Goal: Use online tool/utility: Utilize a website feature to perform a specific function

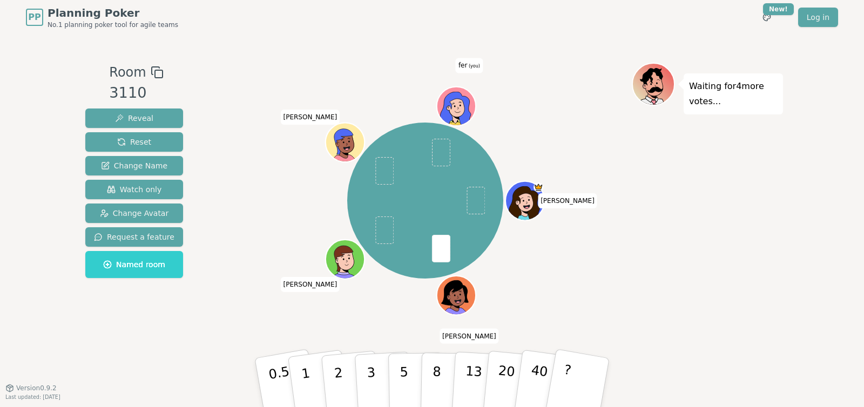
click at [246, 269] on div "diana Aaron Matt brandon fer (you)" at bounding box center [425, 200] width 413 height 237
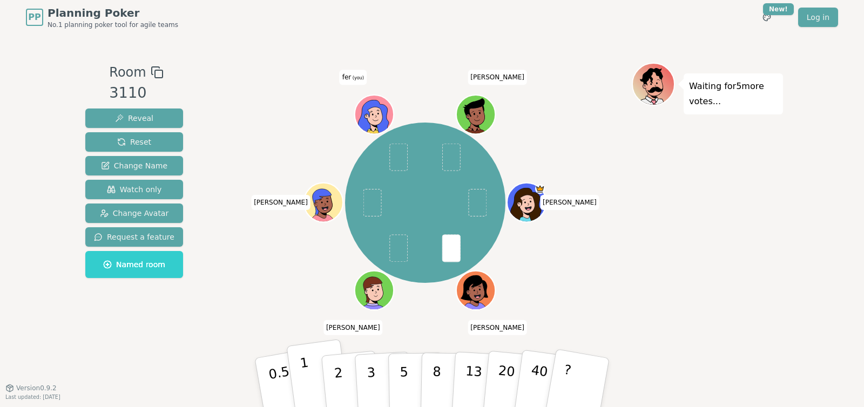
click at [311, 364] on button "1" at bounding box center [318, 382] width 64 height 87
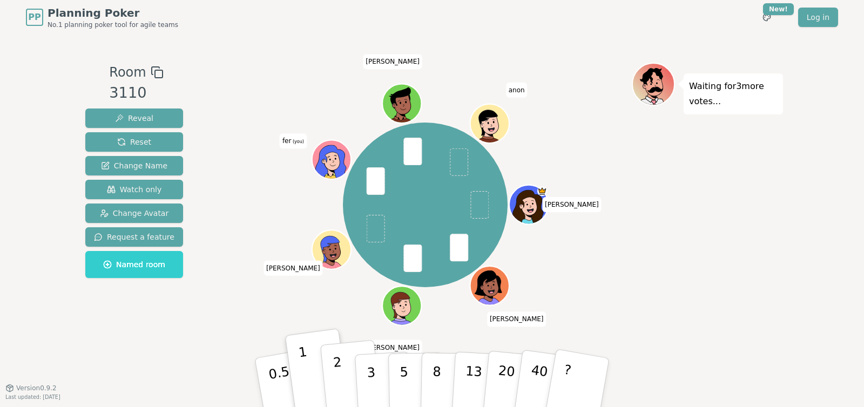
click at [337, 375] on p "2" at bounding box center [340, 384] width 14 height 59
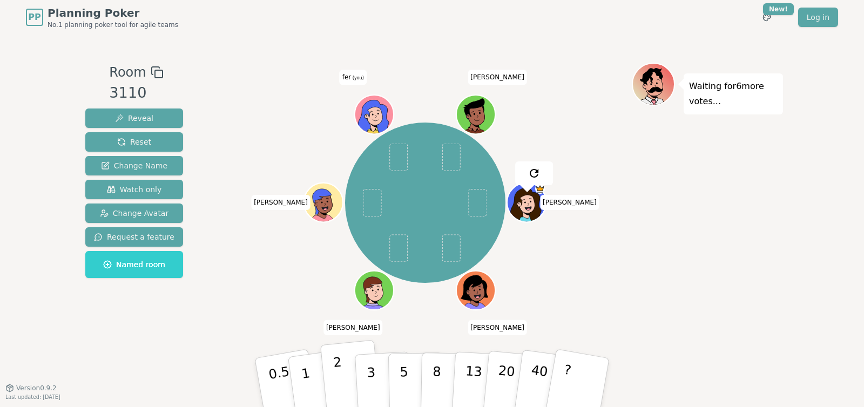
click at [336, 370] on p "2" at bounding box center [340, 384] width 14 height 59
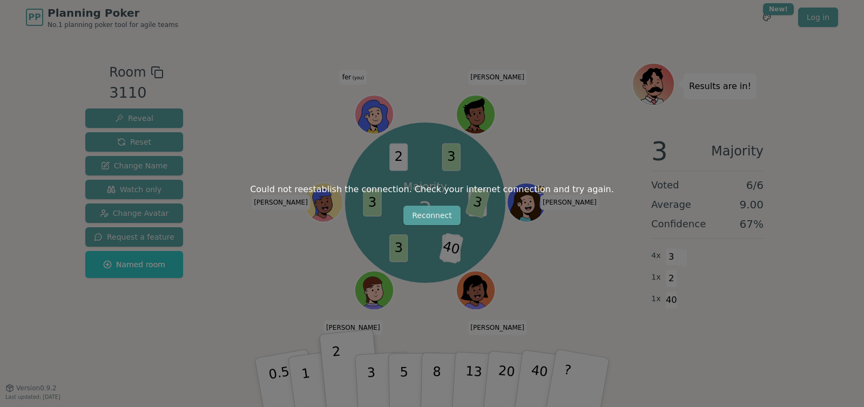
click at [444, 215] on button "Reconnect" at bounding box center [431, 215] width 57 height 19
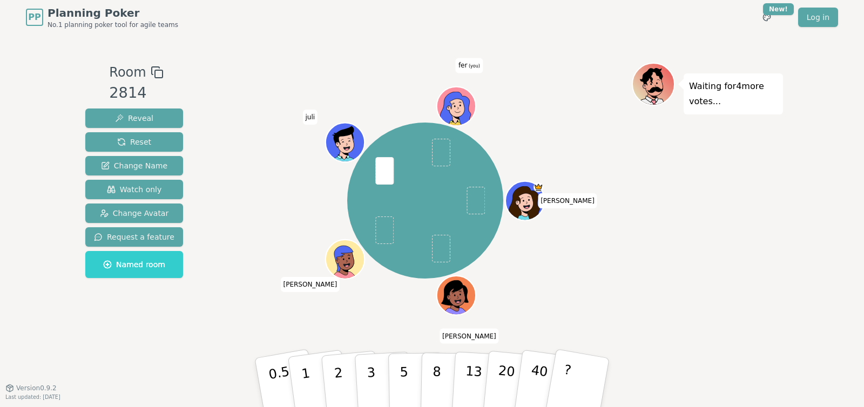
click at [232, 287] on div "diana Aaron brandon juli fer (you)" at bounding box center [425, 200] width 413 height 237
click at [343, 375] on button "2" at bounding box center [351, 383] width 62 height 86
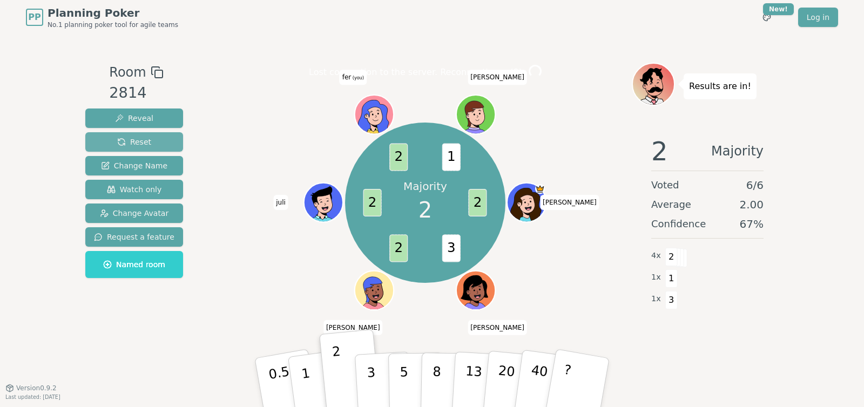
click at [125, 143] on span "Reset" at bounding box center [134, 142] width 34 height 11
click at [206, 165] on div "Room 2814 Reveal Reset Change Name Watch only Change Avatar Request a feature N…" at bounding box center [432, 211] width 702 height 297
click at [152, 140] on button "Reset" at bounding box center [134, 141] width 98 height 19
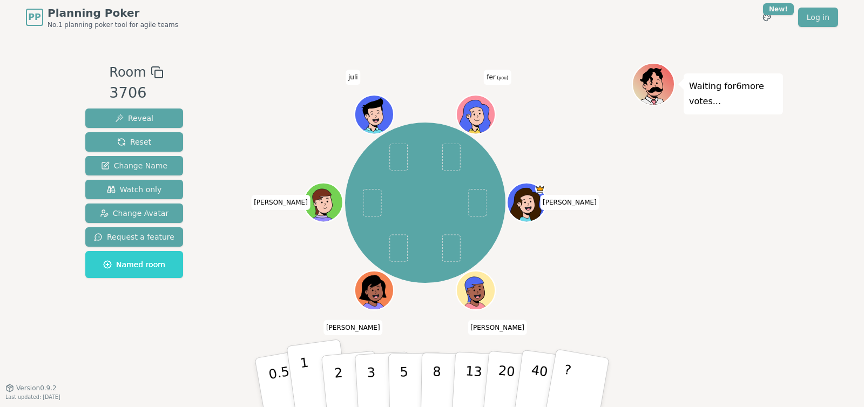
click at [309, 368] on button "1" at bounding box center [318, 382] width 64 height 87
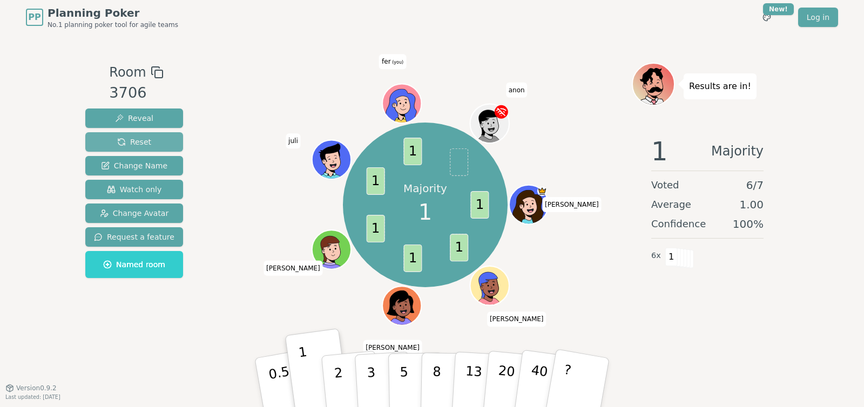
click at [128, 141] on span "Reset" at bounding box center [134, 142] width 34 height 11
